Goal: Transaction & Acquisition: Purchase product/service

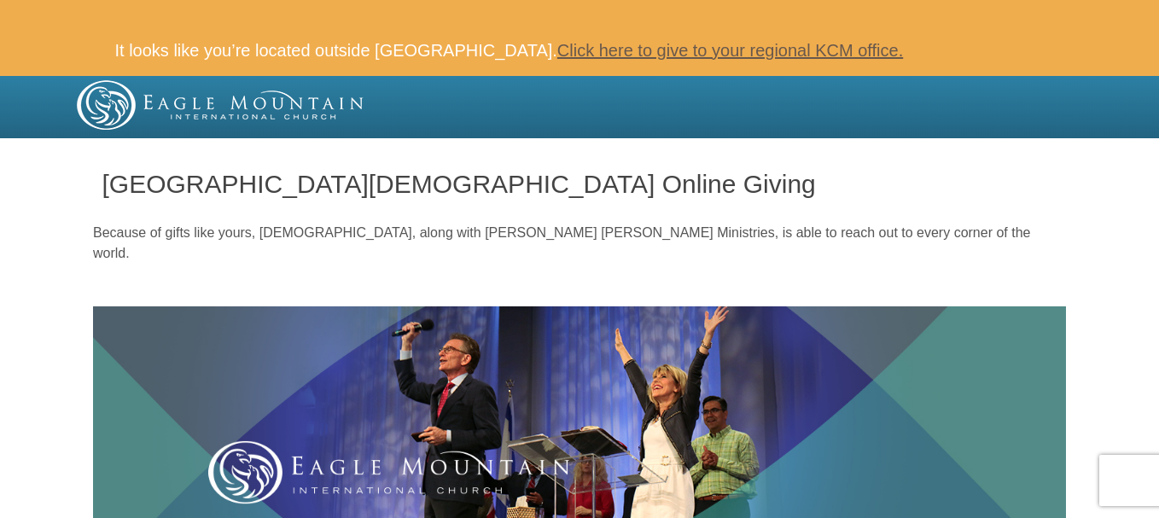
click at [1086, 142] on div at bounding box center [579, 141] width 1159 height 6
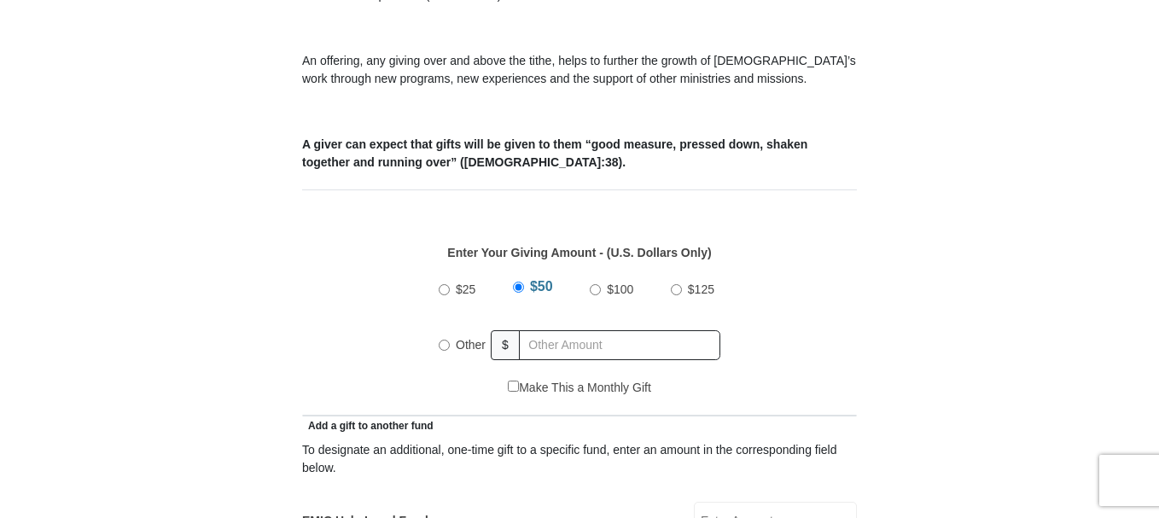
scroll to position [853, 0]
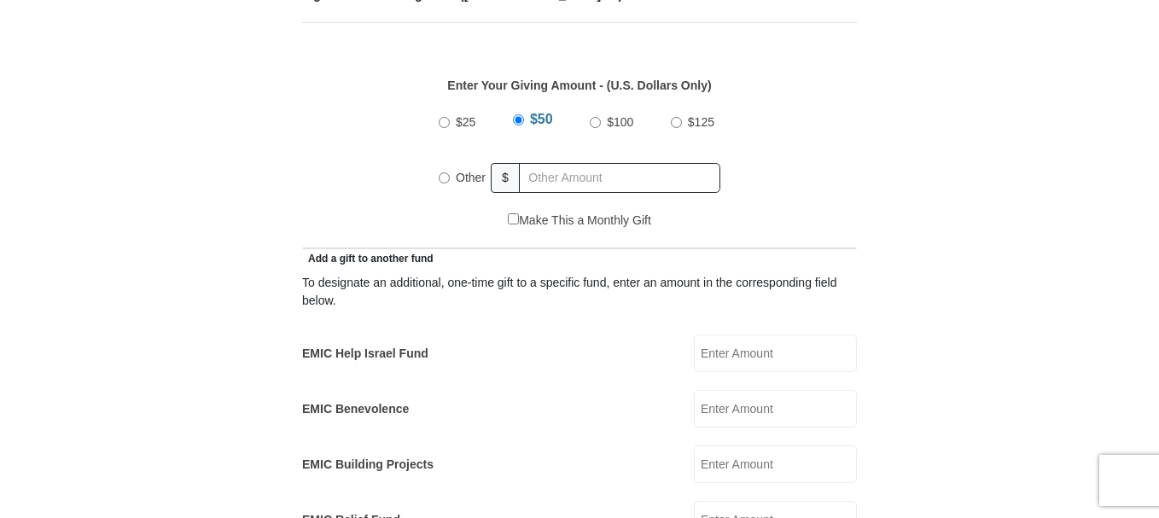
click at [446, 172] on input "Other" at bounding box center [444, 177] width 11 height 11
radio input "true"
click at [761, 334] on input "EMIC Help Israel Fund" at bounding box center [775, 353] width 163 height 38
type input "50"
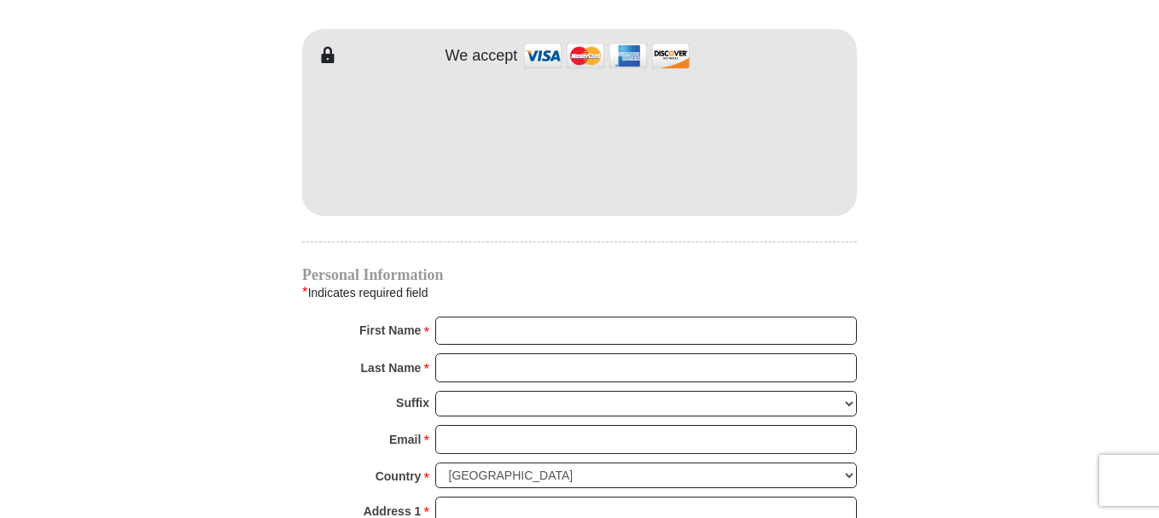
scroll to position [1706, 0]
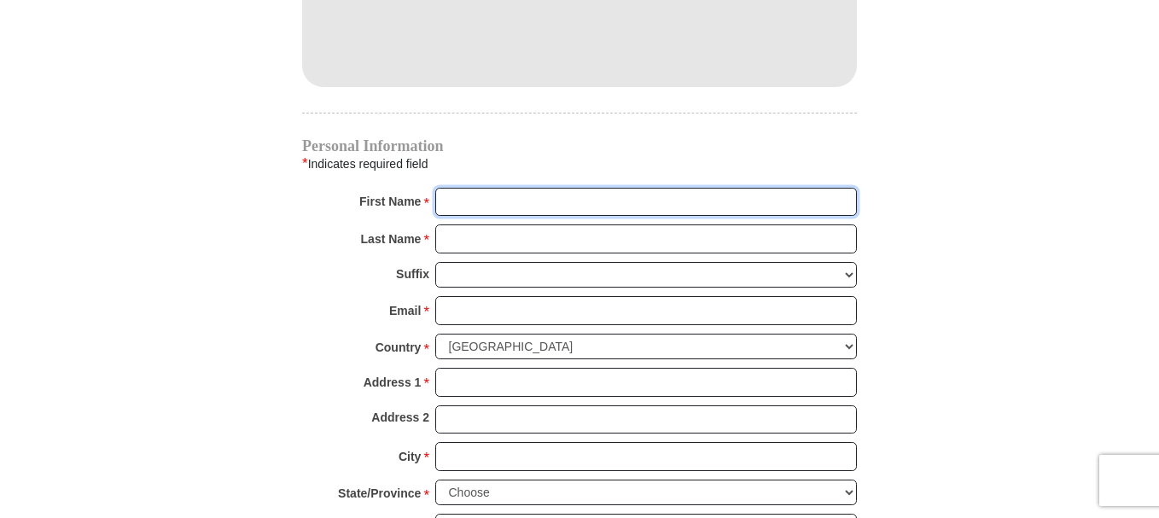
click at [520, 188] on input "First Name *" at bounding box center [645, 202] width 421 height 29
type input "Elson"
drag, startPoint x: 504, startPoint y: 223, endPoint x: 512, endPoint y: 232, distance: 12.1
click at [504, 224] on input "Last Name *" at bounding box center [645, 238] width 421 height 29
type input "Sabado"
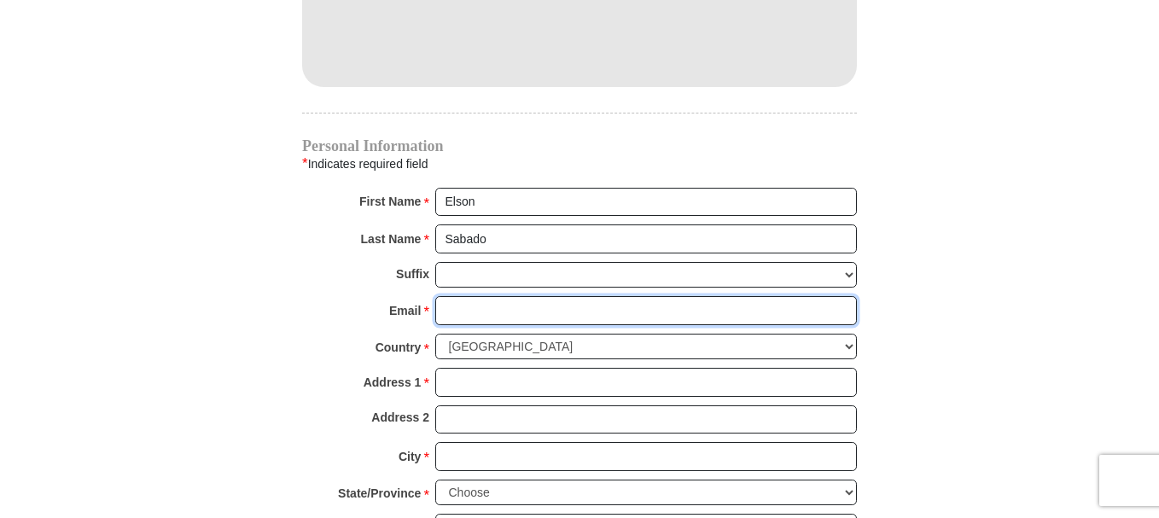
click at [526, 296] on input "Email *" at bounding box center [645, 310] width 421 height 29
type input "[EMAIL_ADDRESS][DOMAIN_NAME]"
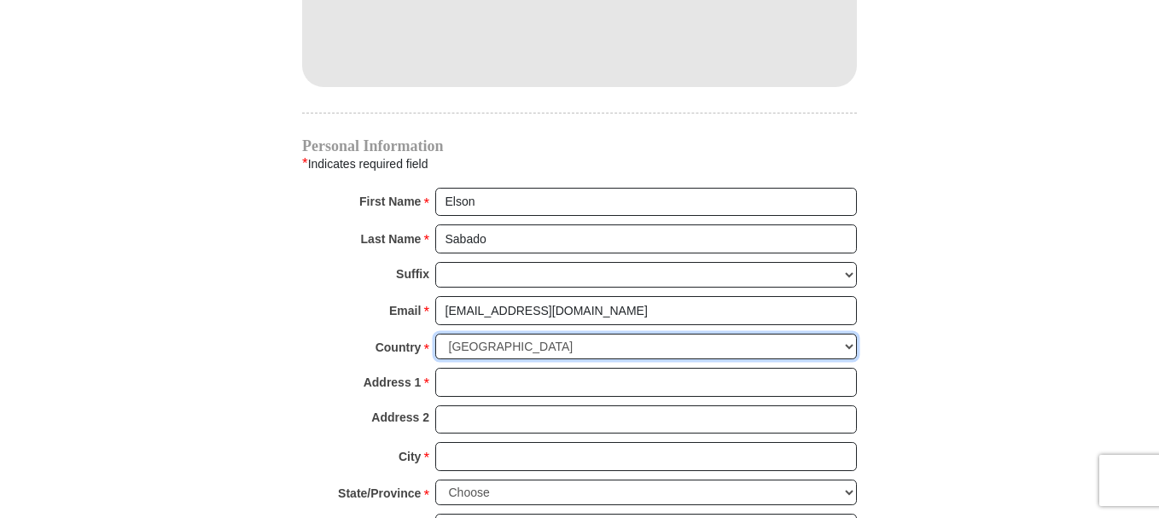
click at [579, 334] on select "[GEOGRAPHIC_DATA] [GEOGRAPHIC_DATA] [GEOGRAPHIC_DATA] [GEOGRAPHIC_DATA] [GEOGRA…" at bounding box center [645, 347] width 421 height 26
select select "QA"
click at [435, 334] on select "[GEOGRAPHIC_DATA] [GEOGRAPHIC_DATA] [GEOGRAPHIC_DATA] [GEOGRAPHIC_DATA] [GEOGRA…" at bounding box center [645, 347] width 421 height 26
click at [561, 368] on input "Address 1 *" at bounding box center [645, 382] width 421 height 29
type input "E4-105 [GEOGRAPHIC_DATA], Mesaimeer"
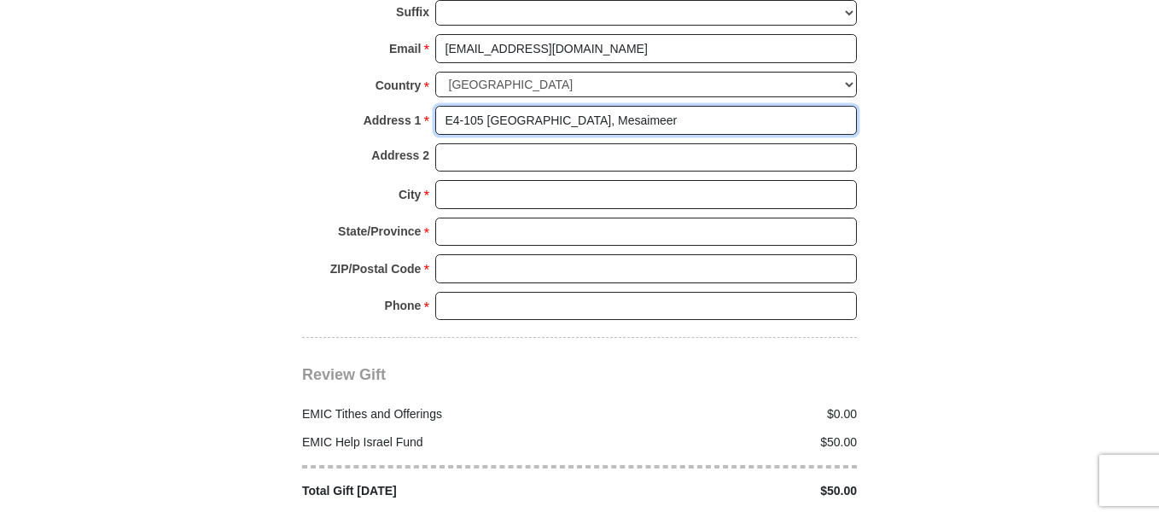
scroll to position [1990, 0]
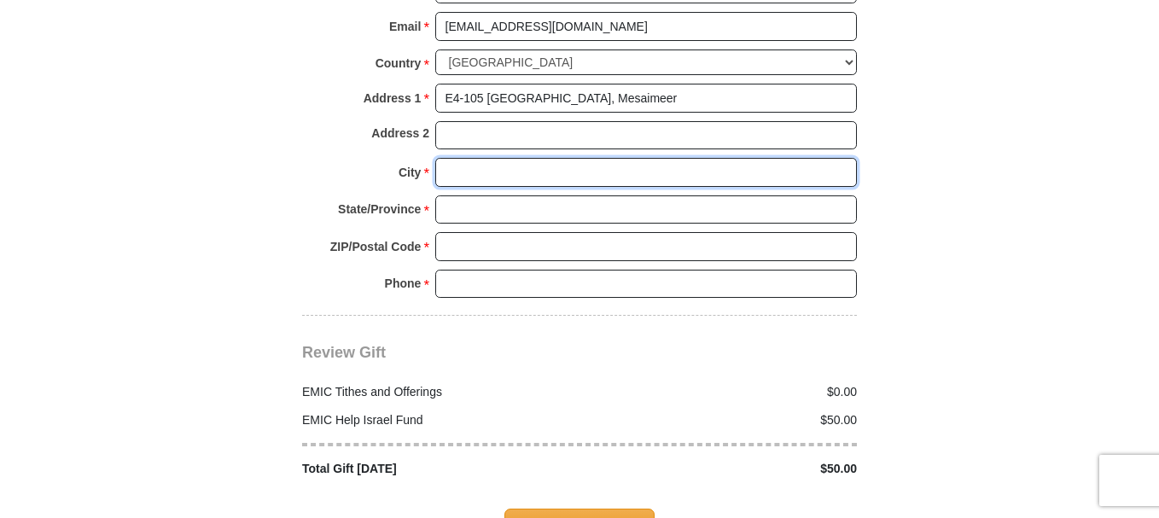
click at [505, 158] on input "City *" at bounding box center [645, 172] width 421 height 29
type input "[GEOGRAPHIC_DATA]"
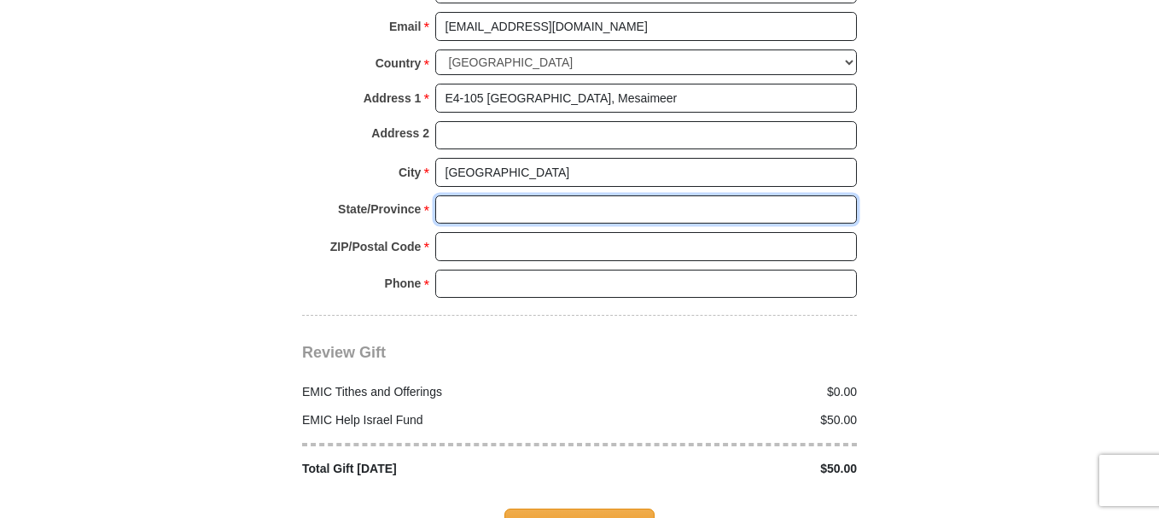
click at [514, 195] on input "State/Province *" at bounding box center [645, 209] width 421 height 29
type input "[GEOGRAPHIC_DATA]"
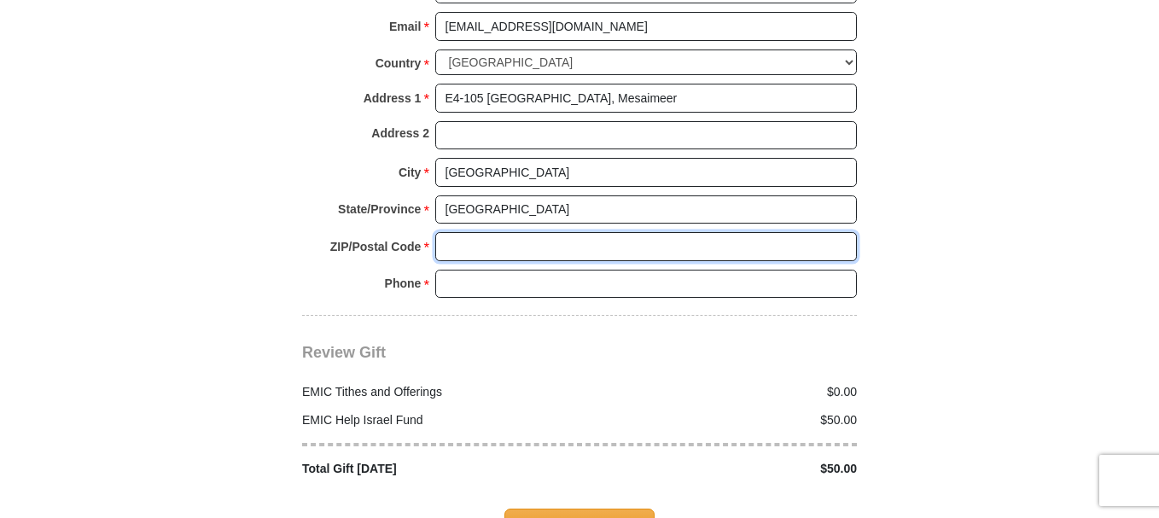
click at [524, 232] on input "ZIP/Postal Code *" at bounding box center [645, 246] width 421 height 29
type input "5341"
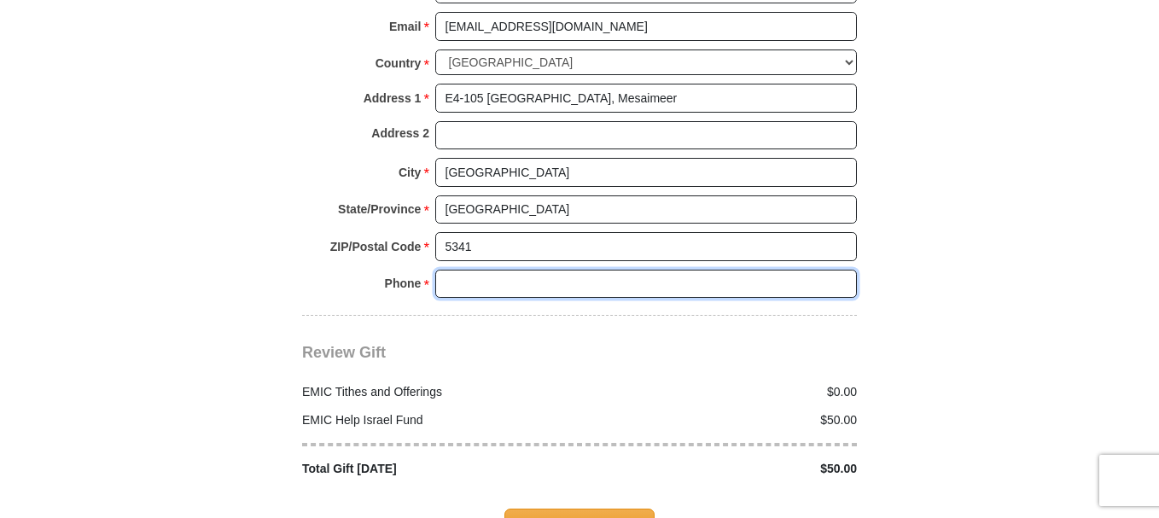
click at [566, 270] on input "Phone * *" at bounding box center [645, 284] width 421 height 29
type input "[PHONE_NUMBER]"
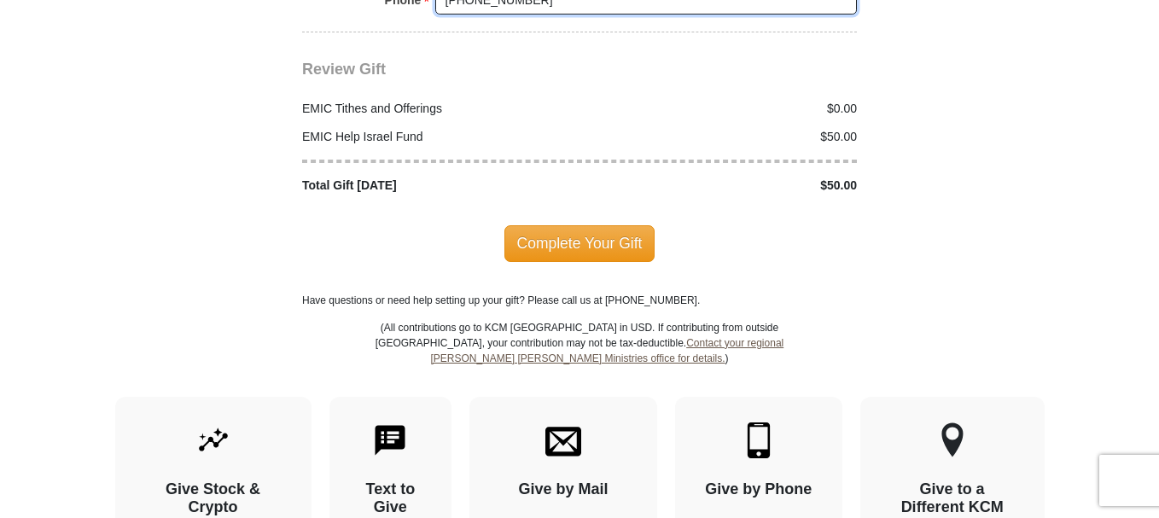
scroll to position [2275, 0]
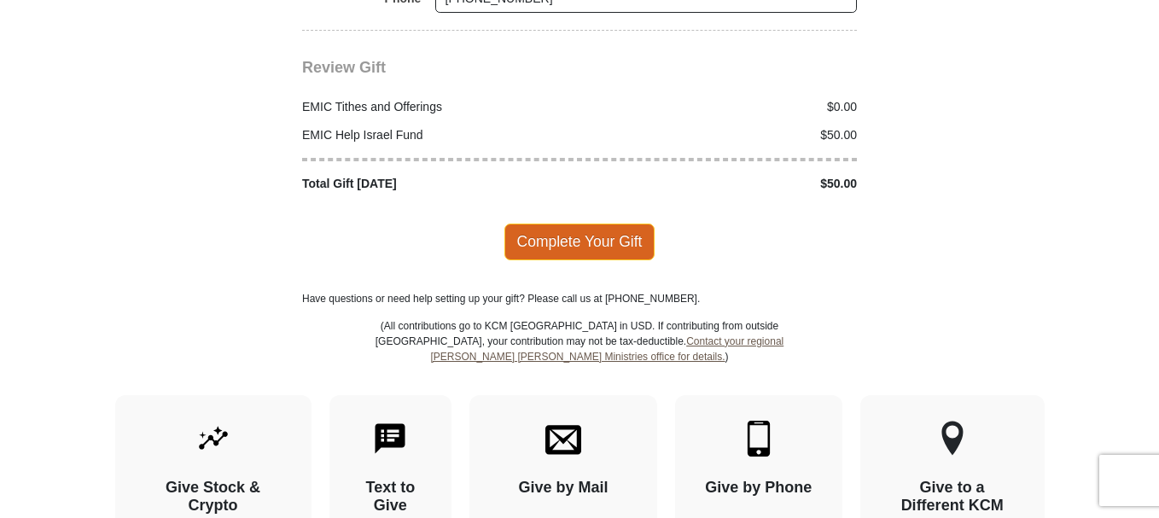
click at [606, 224] on span "Complete Your Gift" at bounding box center [579, 242] width 151 height 36
